Goal: Task Accomplishment & Management: Use online tool/utility

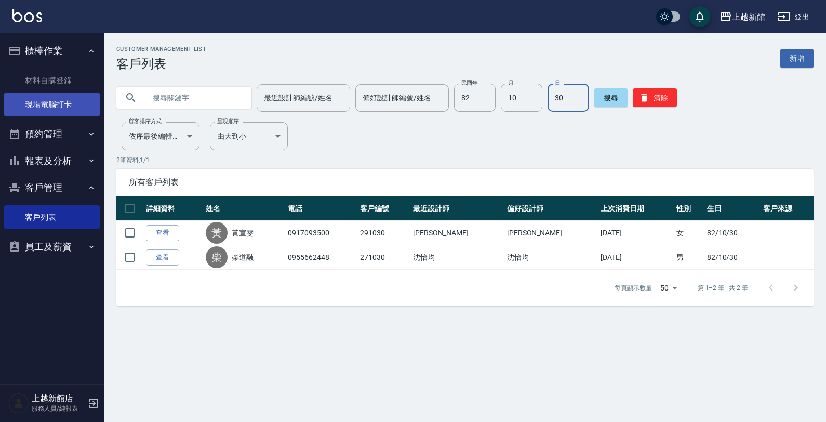
click at [43, 101] on link "現場電腦打卡" at bounding box center [52, 104] width 96 height 24
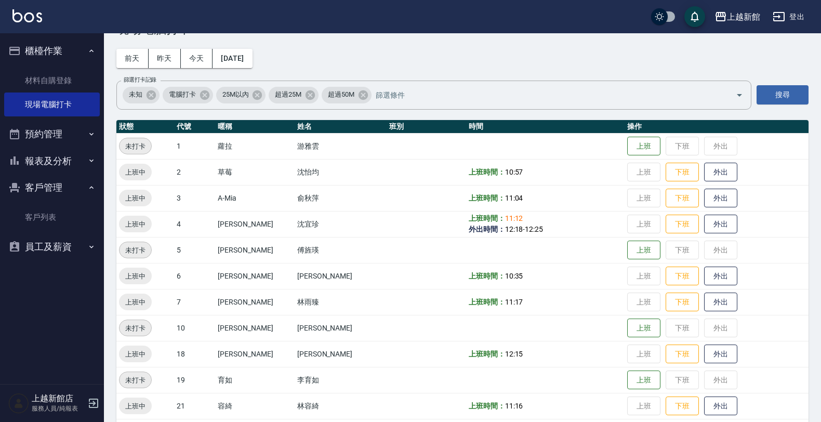
scroll to position [130, 0]
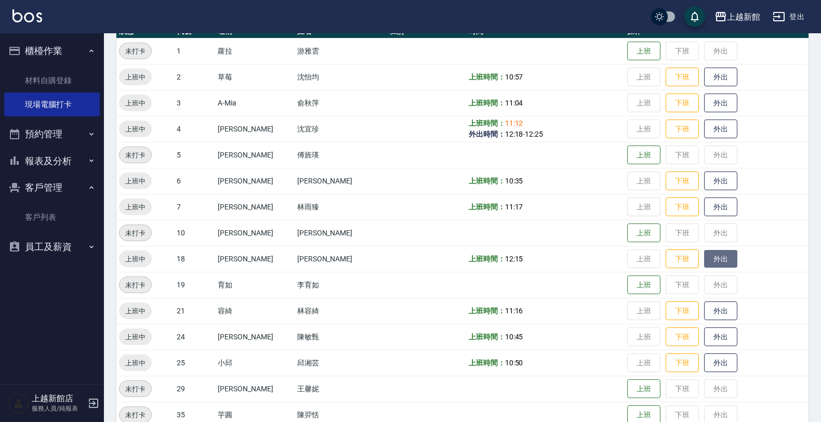
click at [704, 259] on button "外出" at bounding box center [720, 259] width 33 height 18
drag, startPoint x: 712, startPoint y: 260, endPoint x: 712, endPoint y: 266, distance: 6.3
click at [713, 263] on button "歸來" at bounding box center [720, 259] width 33 height 18
click at [91, 404] on icon "button" at bounding box center [93, 403] width 12 height 12
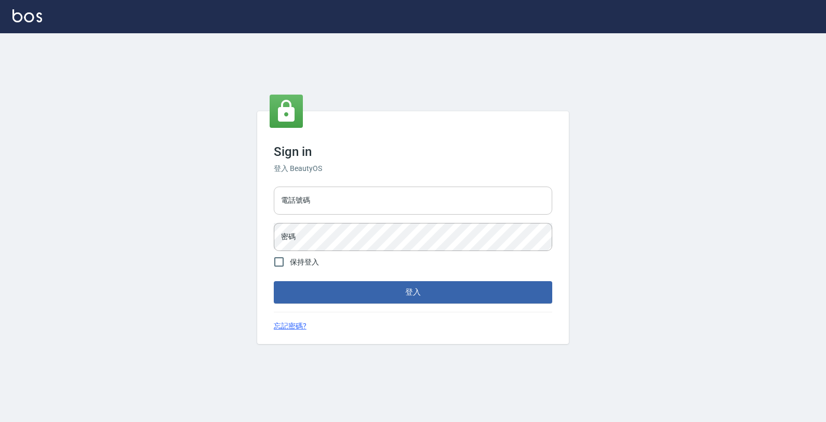
click at [345, 205] on input "電話號碼" at bounding box center [413, 201] width 278 height 28
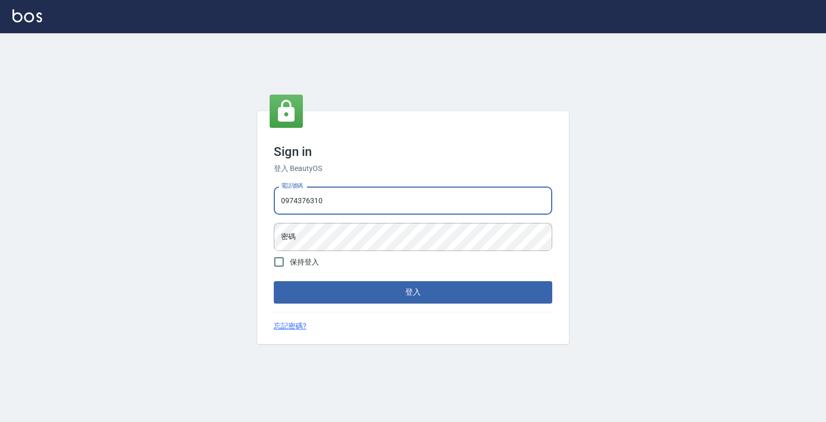
type input "0974376310"
click at [274, 281] on button "登入" at bounding box center [413, 292] width 278 height 22
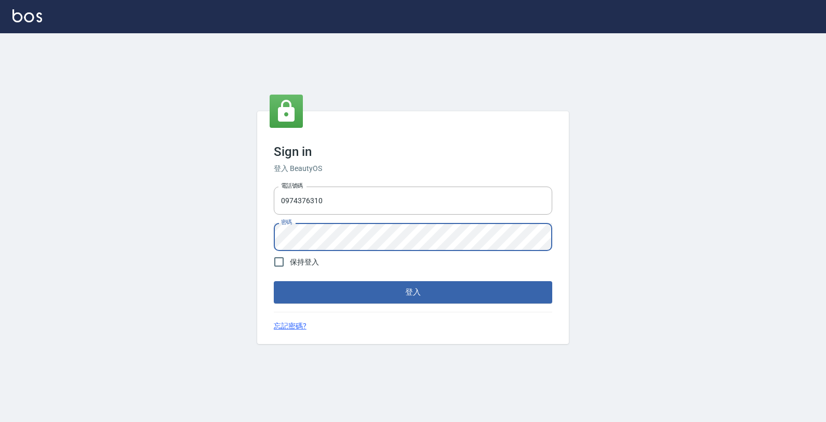
click at [274, 281] on button "登入" at bounding box center [413, 292] width 278 height 22
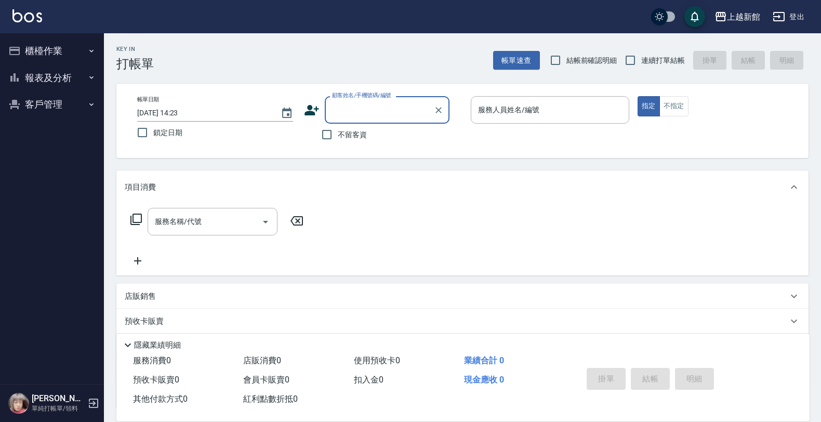
click at [42, 56] on button "櫃檯作業" at bounding box center [52, 50] width 96 height 27
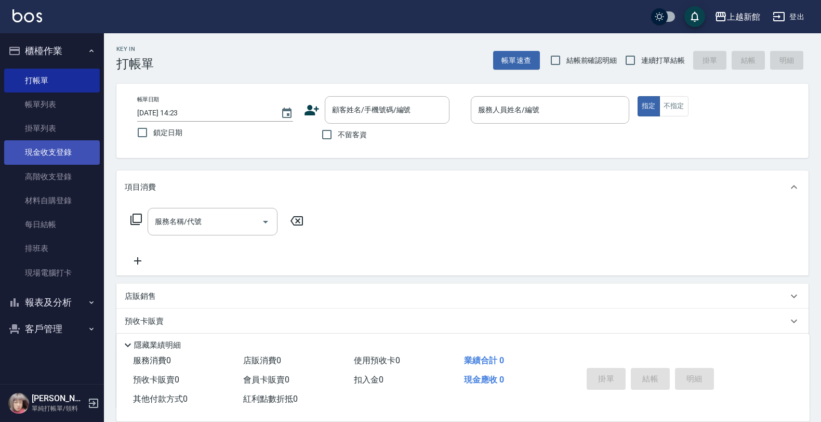
click at [44, 160] on link "現金收支登錄" at bounding box center [52, 152] width 96 height 24
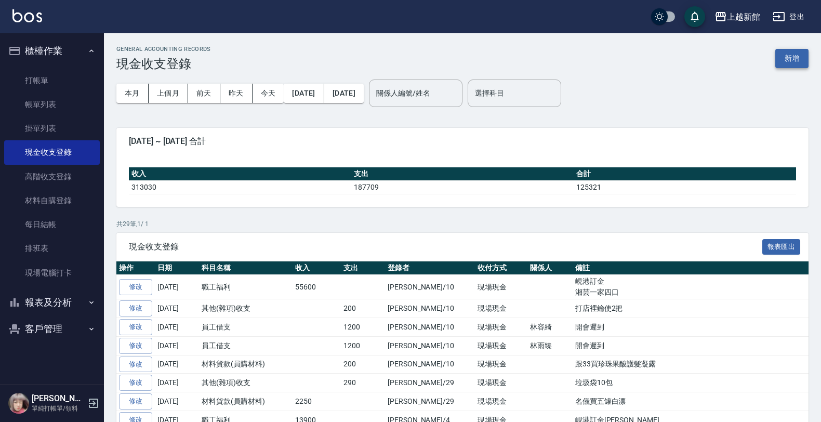
click at [790, 56] on button "新增" at bounding box center [791, 58] width 33 height 19
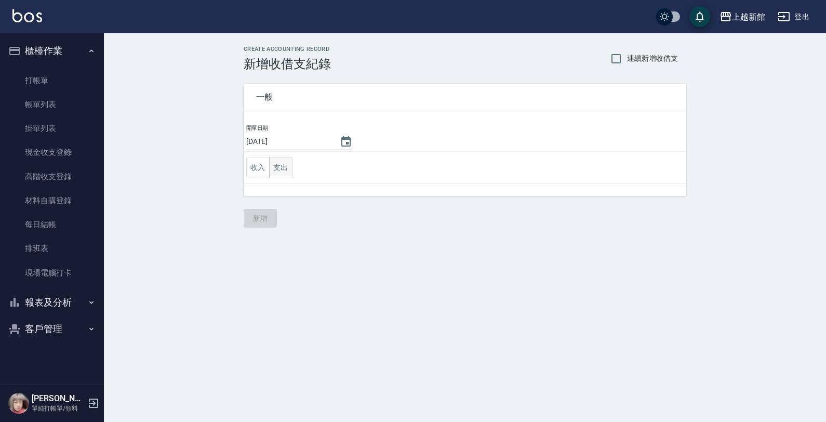
click at [281, 170] on button "支出" at bounding box center [280, 167] width 23 height 21
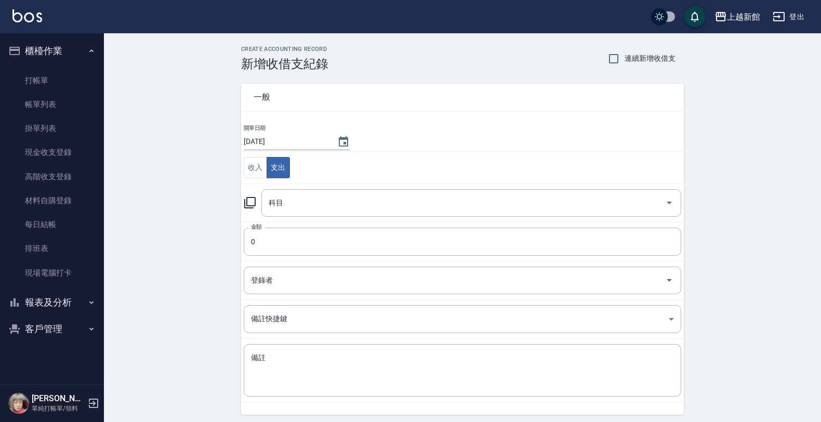
click at [250, 203] on icon at bounding box center [250, 202] width 12 height 12
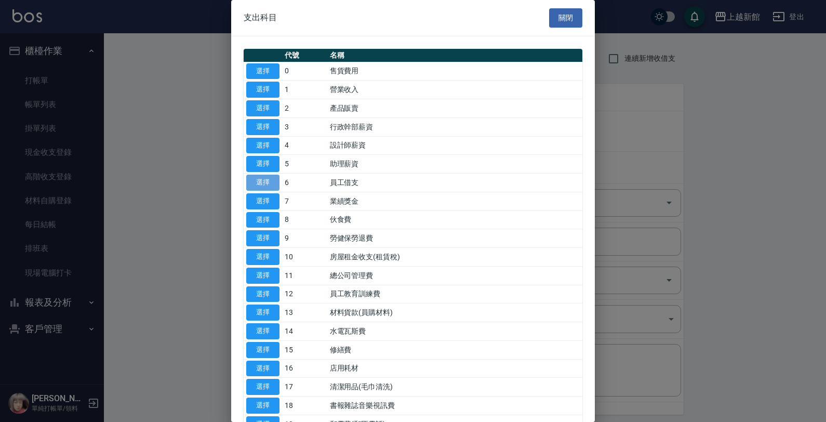
click at [263, 184] on button "選擇" at bounding box center [262, 183] width 33 height 16
type input "6 員工借支"
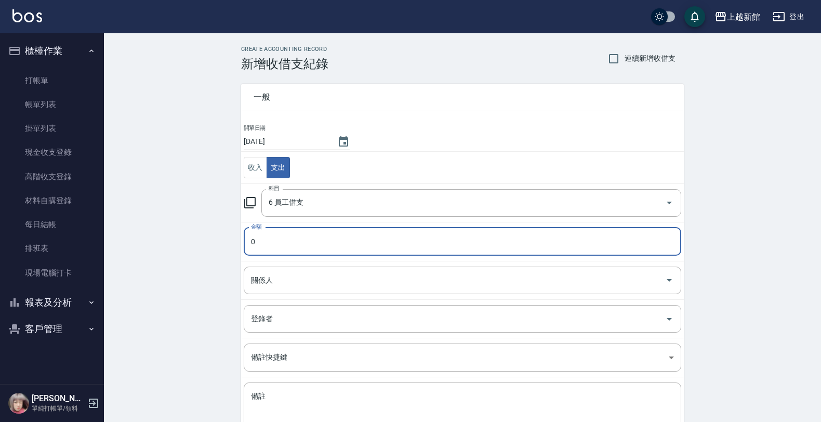
click at [263, 233] on input "0" at bounding box center [462, 242] width 437 height 28
type input "7800"
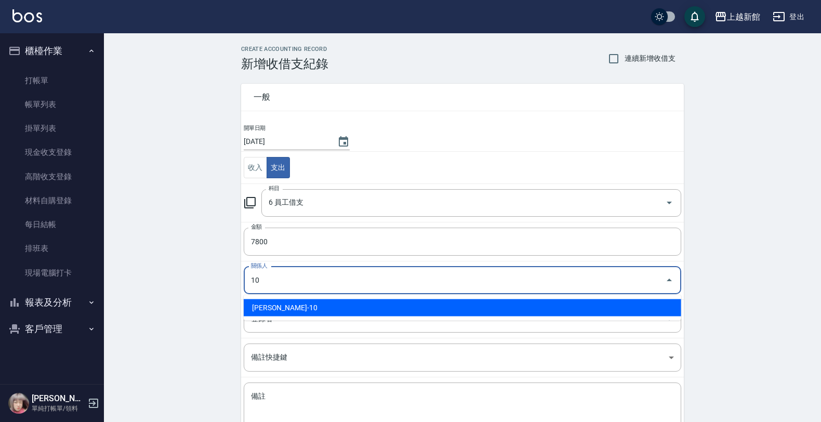
type input "[PERSON_NAME]-10"
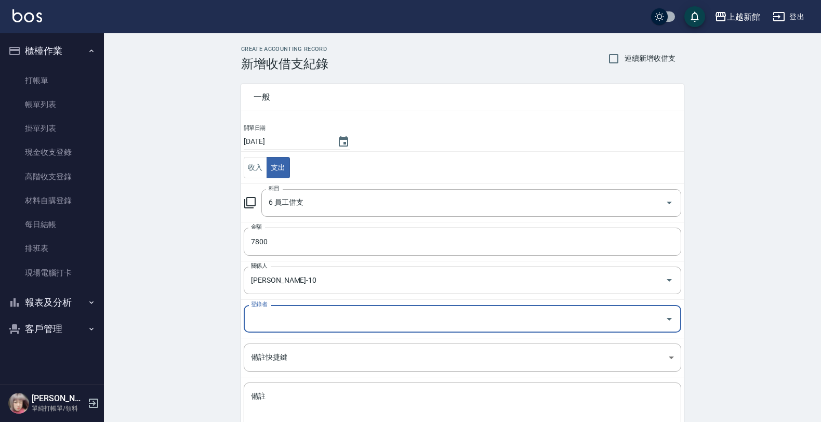
type input "0"
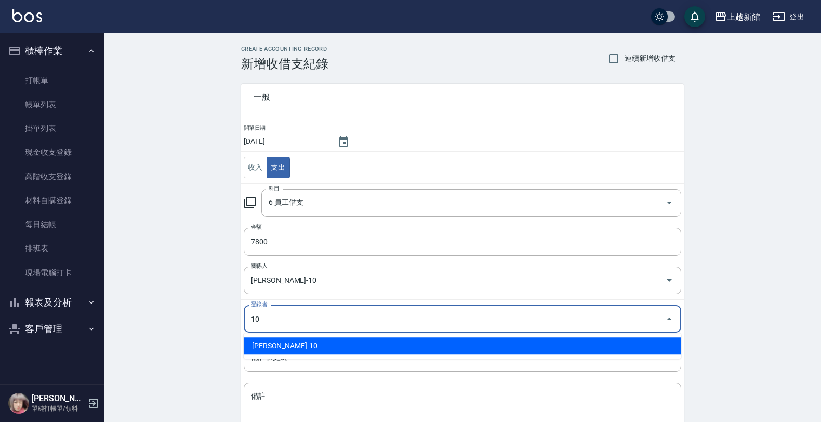
type input "[PERSON_NAME]-10"
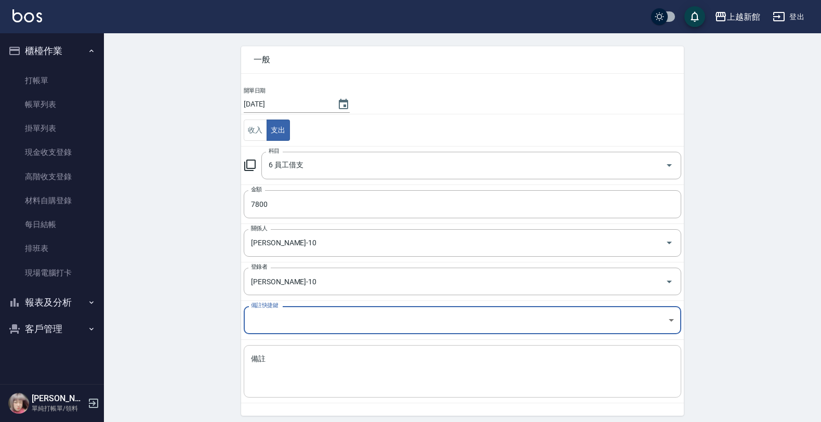
scroll to position [76, 0]
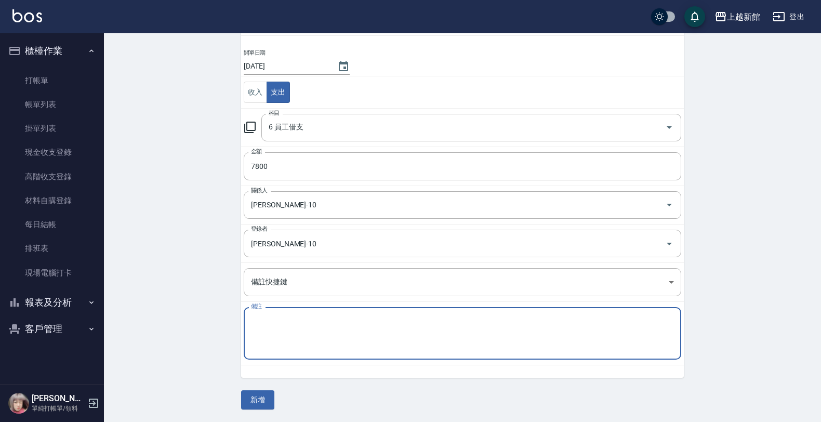
click at [637, 350] on textarea "備註" at bounding box center [462, 333] width 423 height 35
type textarea "買[PERSON_NAME]德"
click at [257, 406] on button "新增" at bounding box center [257, 399] width 33 height 19
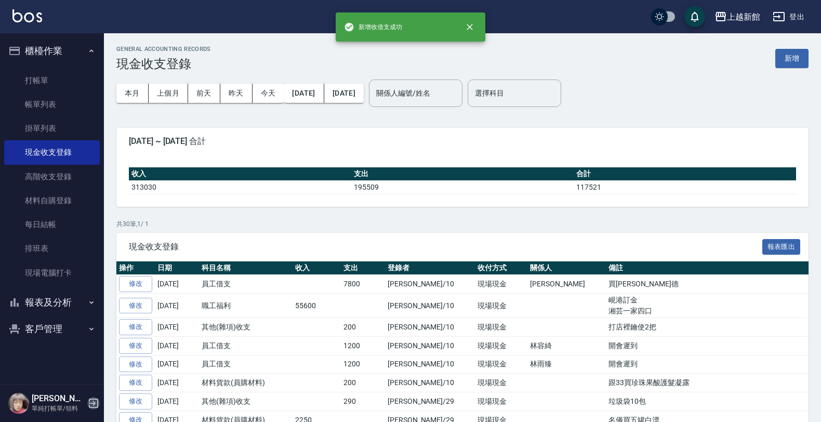
click at [87, 400] on icon "button" at bounding box center [93, 403] width 12 height 12
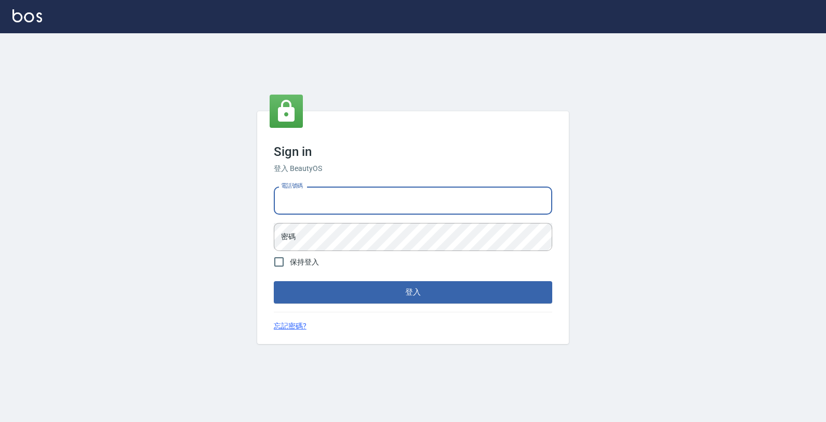
click at [442, 193] on input "電話號碼" at bounding box center [413, 201] width 278 height 28
type input "0974376310"
click at [274, 281] on button "登入" at bounding box center [413, 292] width 278 height 22
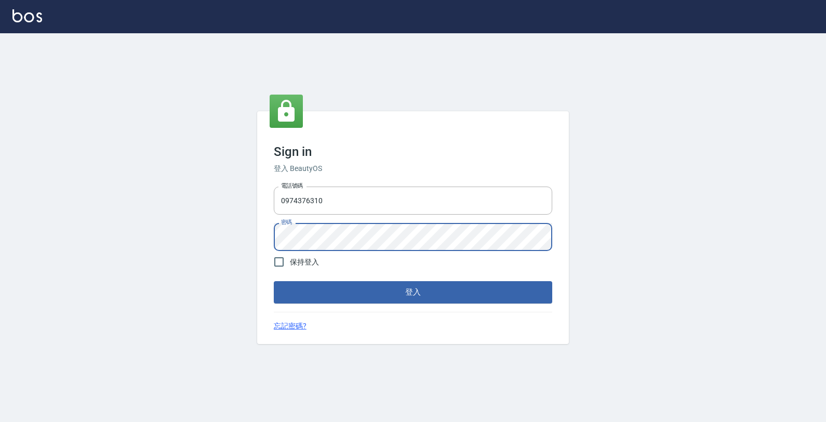
click at [274, 281] on button "登入" at bounding box center [413, 292] width 278 height 22
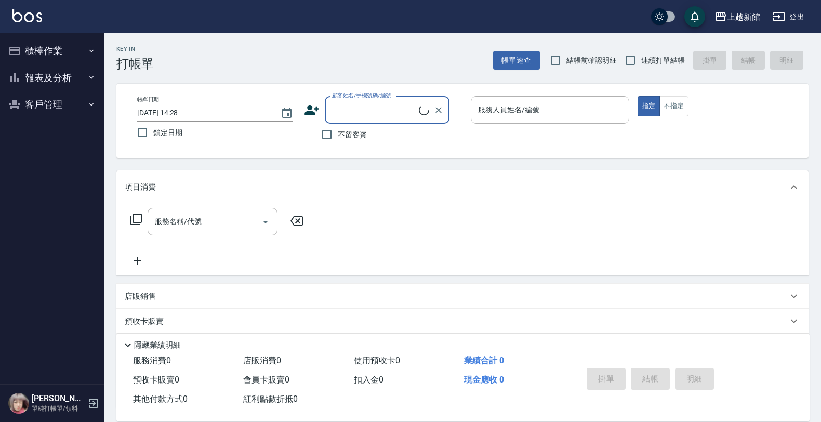
drag, startPoint x: 48, startPoint y: 50, endPoint x: 44, endPoint y: 73, distance: 23.2
click at [48, 51] on button "櫃檯作業" at bounding box center [52, 50] width 96 height 27
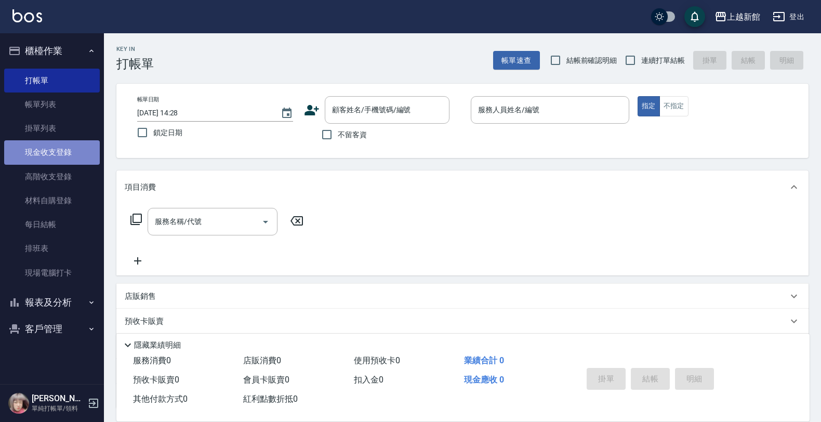
click at [41, 151] on link "現金收支登錄" at bounding box center [52, 152] width 96 height 24
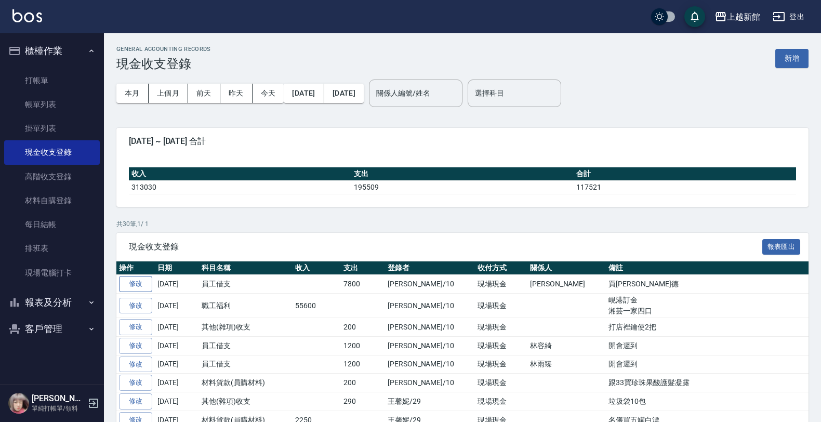
click at [143, 281] on link "修改" at bounding box center [135, 284] width 33 height 16
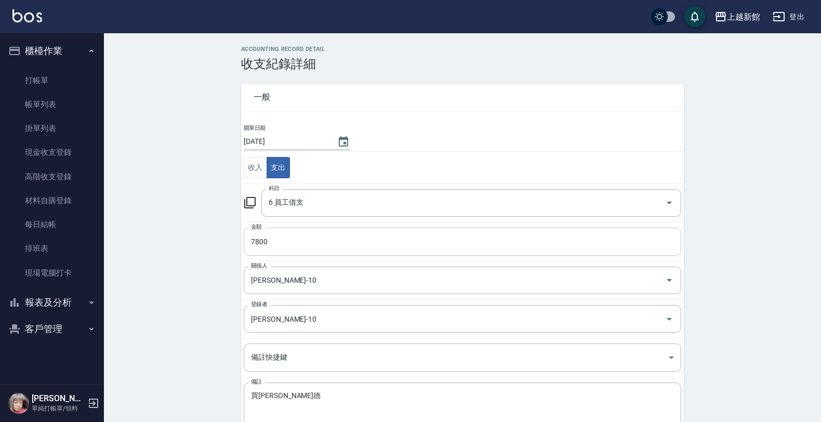
click at [278, 245] on input "7800" at bounding box center [462, 242] width 437 height 28
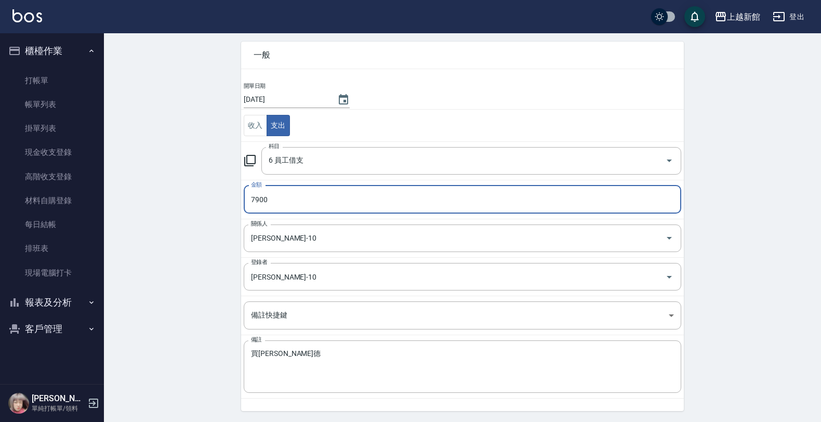
scroll to position [63, 0]
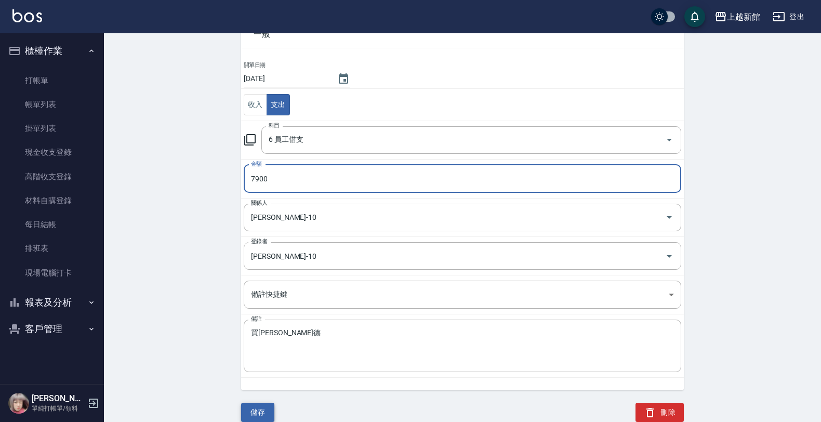
type input "7900"
click at [262, 409] on button "儲存" at bounding box center [257, 412] width 33 height 19
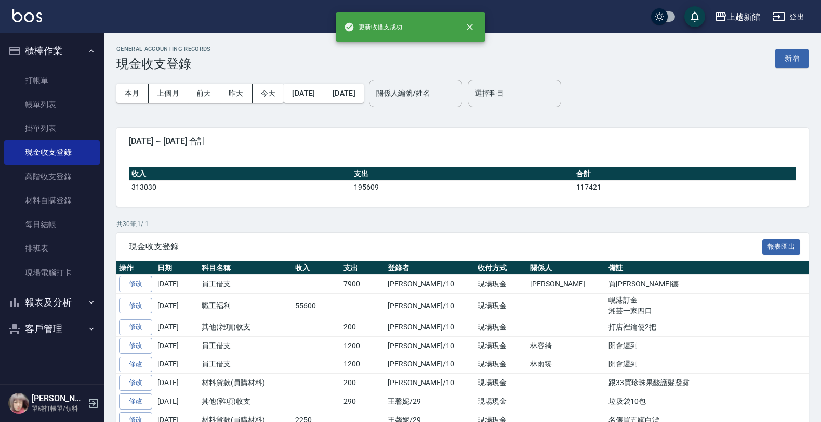
click at [97, 399] on icon "button" at bounding box center [93, 402] width 9 height 9
